Goal: Check status

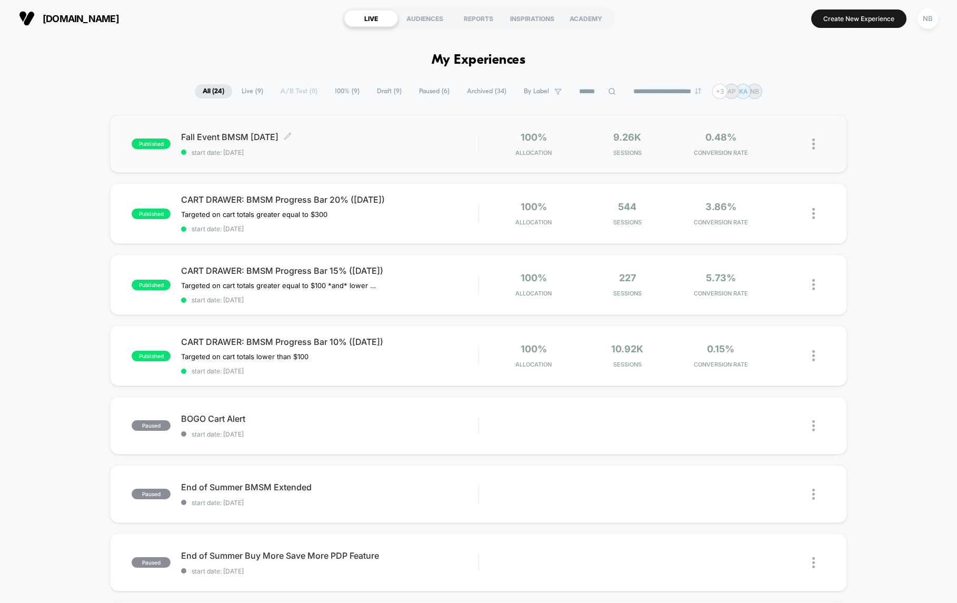
click at [389, 151] on span "start date: [DATE]" at bounding box center [329, 153] width 297 height 8
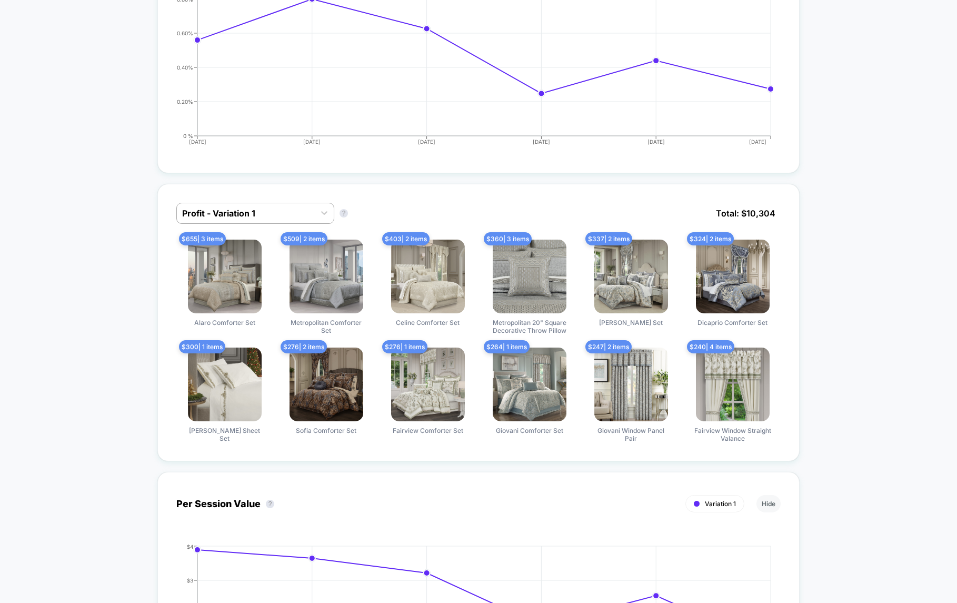
scroll to position [348, 0]
